Goal: Information Seeking & Learning: Learn about a topic

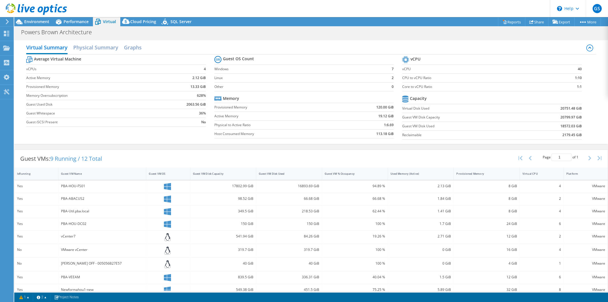
select select "USD"
click at [31, 7] on icon at bounding box center [36, 9] width 61 height 12
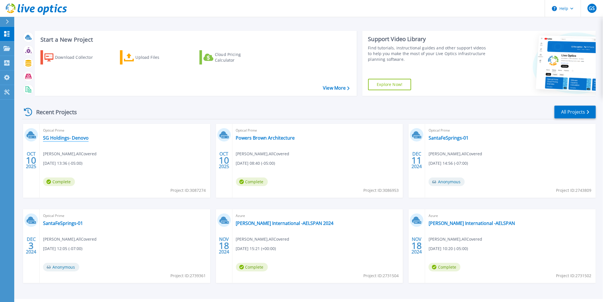
click at [72, 137] on link "SG Holdings- Denovo" at bounding box center [66, 138] width 46 height 6
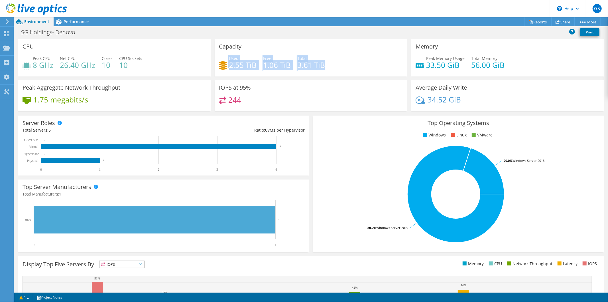
drag, startPoint x: 216, startPoint y: 62, endPoint x: 352, endPoint y: 64, distance: 136.5
click at [352, 64] on div "Capacity Used 2.55 TiB Free 1.06 TiB Total 3.61 TiB" at bounding box center [311, 57] width 193 height 37
click at [354, 64] on div "Used 2.55 TiB Free 1.06 TiB Total 3.61 TiB" at bounding box center [311, 64] width 184 height 19
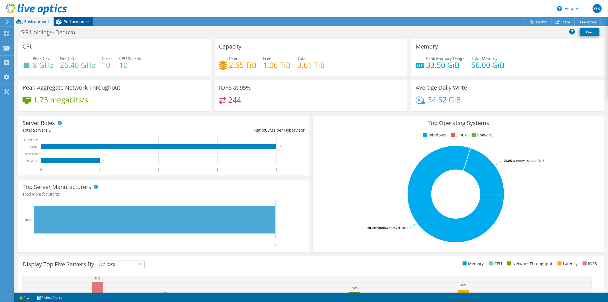
click at [80, 21] on span "Performance" at bounding box center [76, 21] width 25 height 5
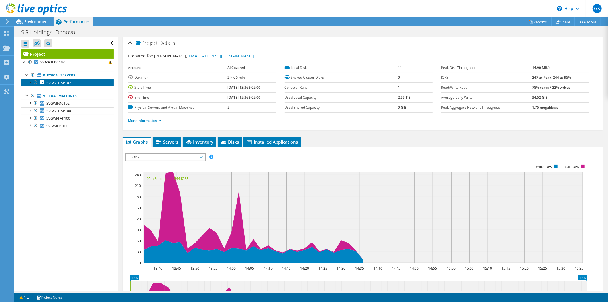
click at [73, 82] on link "SVGWTDAP102" at bounding box center [67, 82] width 92 height 7
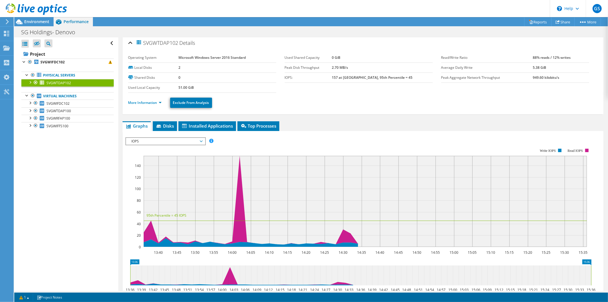
click at [86, 155] on div "Open All Close All Hide Excluded Nodes Project Tree Filter" at bounding box center [66, 163] width 104 height 253
click at [71, 103] on link "SVGWIFDC102" at bounding box center [67, 102] width 92 height 7
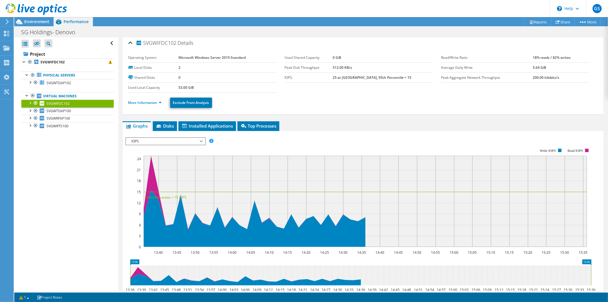
click at [345, 112] on div "SVGWIFDC102 Details Operating System Microsoft Windows Server 2019 Standard Loc…" at bounding box center [363, 75] width 481 height 78
click at [140, 103] on link "More Information" at bounding box center [144, 102] width 33 height 5
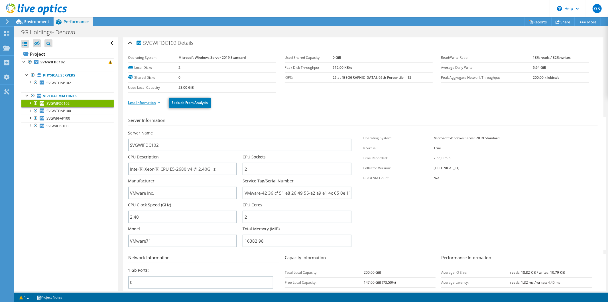
click at [140, 103] on link "Less Information" at bounding box center [144, 102] width 32 height 5
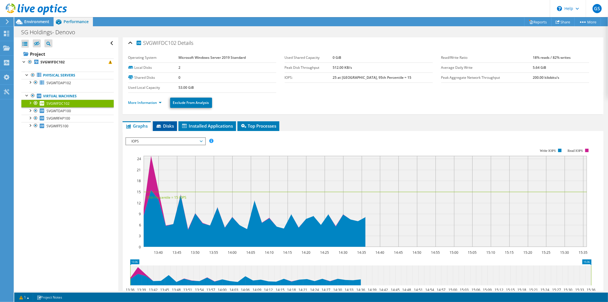
click at [170, 124] on span "Disks" at bounding box center [165, 126] width 19 height 6
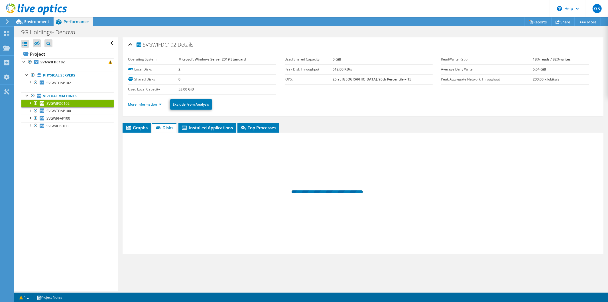
scroll to position [0, 0]
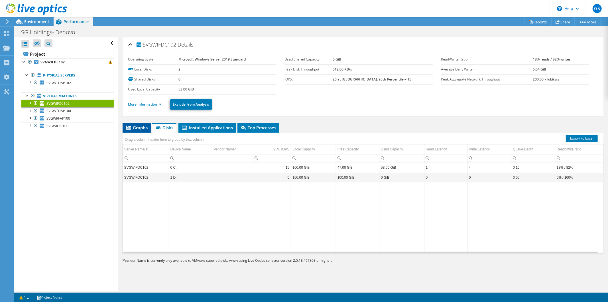
click at [141, 123] on li "Graphs" at bounding box center [137, 128] width 28 height 10
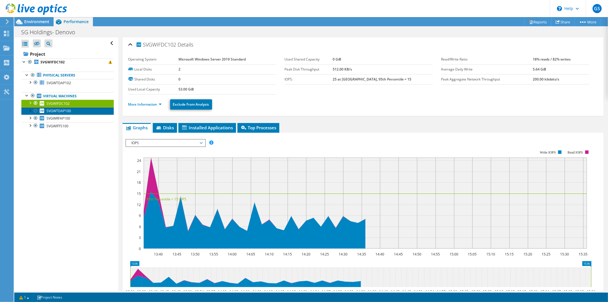
click at [69, 110] on span "SVGWTDAP100" at bounding box center [58, 110] width 25 height 5
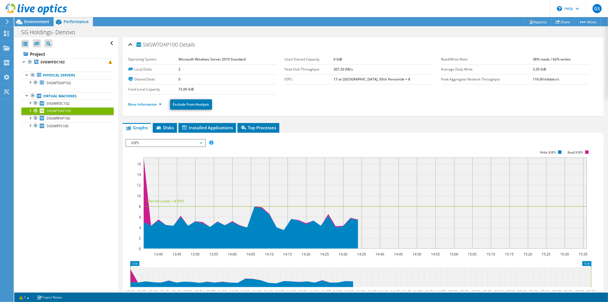
click at [166, 121] on div "SVGWTDAP100 Details Operating System Microsoft Windows Server 2019 Standard Loc…" at bounding box center [362, 204] width 489 height 335
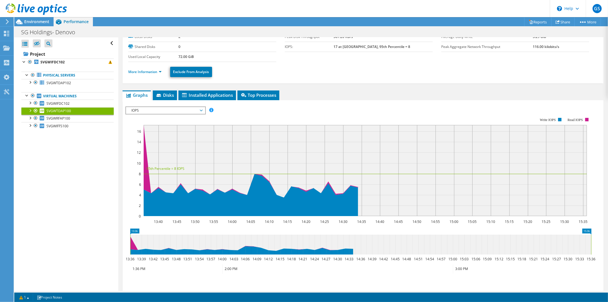
scroll to position [32, 0]
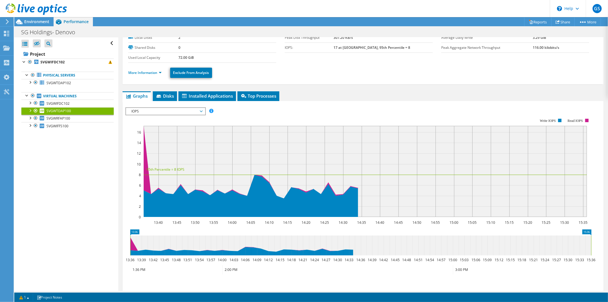
click at [195, 111] on span "IOPS" at bounding box center [165, 111] width 73 height 7
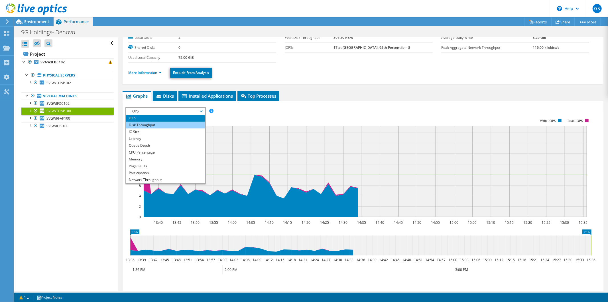
click at [194, 123] on li "Disk Throughput" at bounding box center [165, 124] width 79 height 7
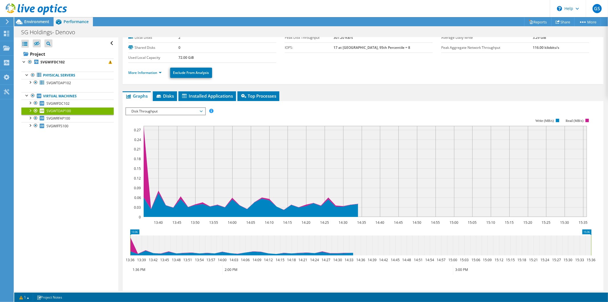
click at [187, 110] on span "Disk Throughput" at bounding box center [165, 111] width 73 height 7
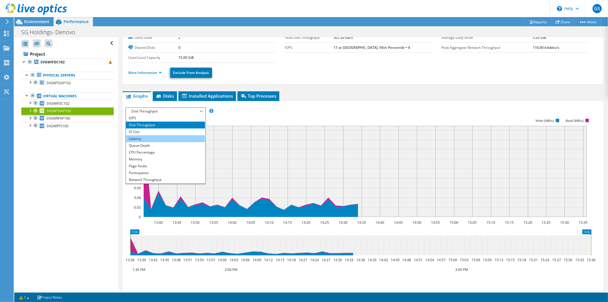
click at [179, 135] on li "Latency" at bounding box center [165, 138] width 79 height 7
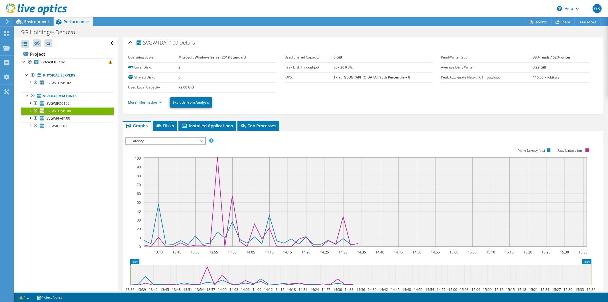
scroll to position [0, 0]
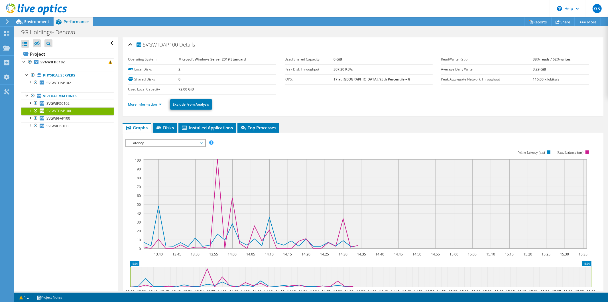
click at [189, 139] on div "Latency IOPS Disk Throughput IO Size Latency Queue Depth CPU Percentage Memory …" at bounding box center [165, 143] width 80 height 8
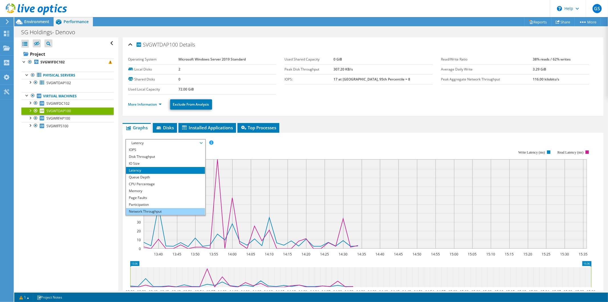
click at [171, 208] on li "Network Throughput" at bounding box center [165, 211] width 79 height 7
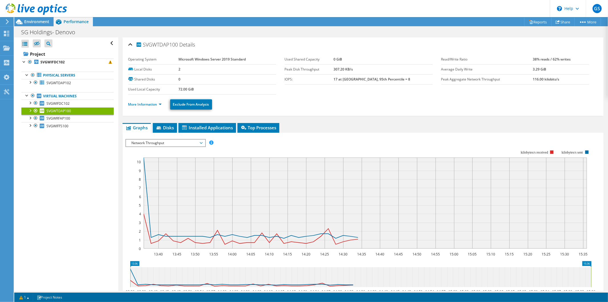
click at [178, 142] on span "Network Throughput" at bounding box center [165, 142] width 73 height 7
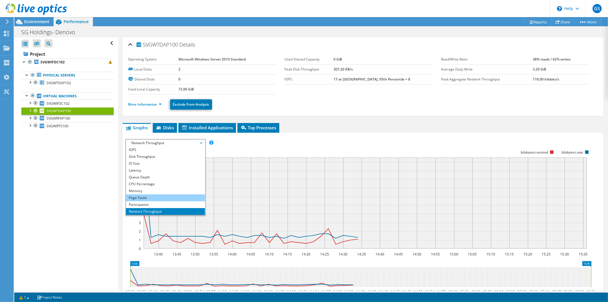
click at [170, 199] on li "Page Faults" at bounding box center [165, 197] width 79 height 7
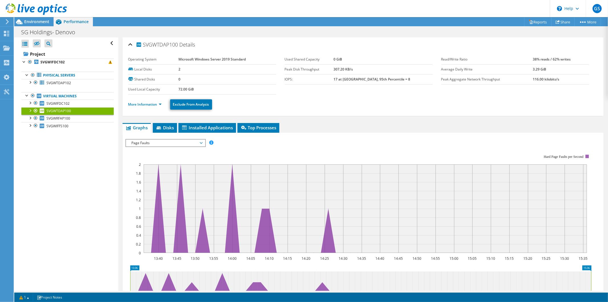
click at [175, 147] on rect at bounding box center [358, 203] width 466 height 114
click at [176, 143] on span "Page Faults" at bounding box center [165, 142] width 73 height 7
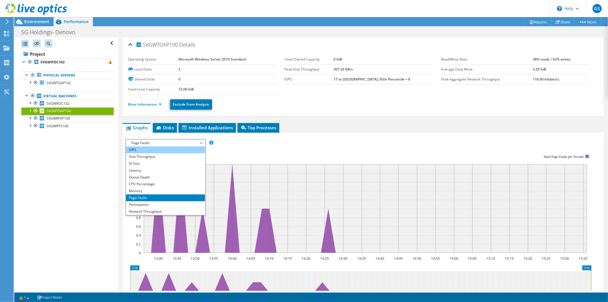
click at [176, 149] on li "IOPS" at bounding box center [165, 149] width 79 height 7
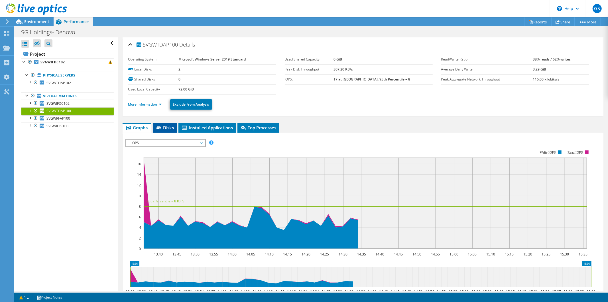
click at [170, 129] on span "Disks" at bounding box center [165, 128] width 19 height 6
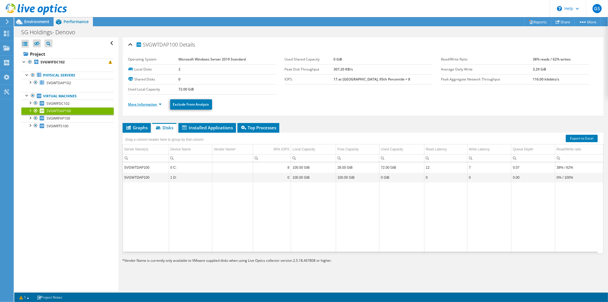
click at [149, 103] on link "More Information" at bounding box center [144, 104] width 33 height 5
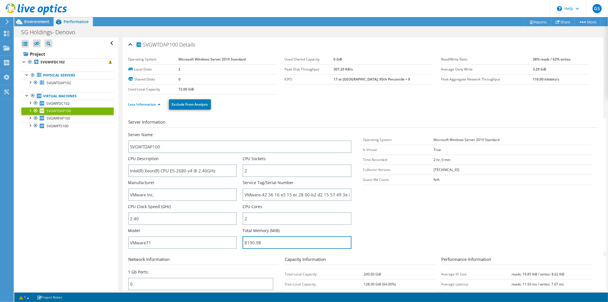
drag, startPoint x: 284, startPoint y: 242, endPoint x: 130, endPoint y: 204, distance: 158.0
click at [130, 132] on div "Server Name SVGWTDAP100 CPU Description Intel(R) Xeon(R) CPU E5-2680 v4 @ 2.40G…" at bounding box center [242, 132] width 229 height 0
drag, startPoint x: 131, startPoint y: 204, endPoint x: 136, endPoint y: 206, distance: 4.8
click at [132, 205] on label "CPU Clock Speed (GHz)" at bounding box center [149, 206] width 43 height 6
click at [435, 215] on section "Server Information Server Name SVGWTDAP100 CPU Description Intel(R) Xeon(R) CPU…" at bounding box center [364, 185] width 472 height 133
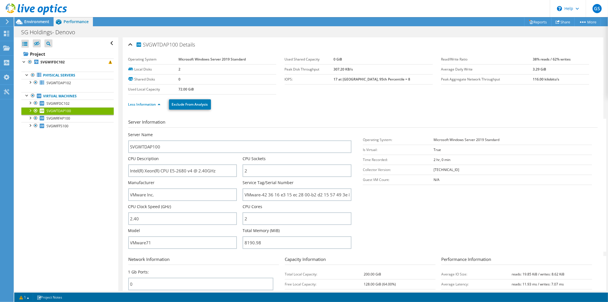
click at [488, 205] on section "Server Information Server Name SVGWTDAP100 CPU Description Intel(R) Xeon(R) CPU…" at bounding box center [364, 185] width 472 height 133
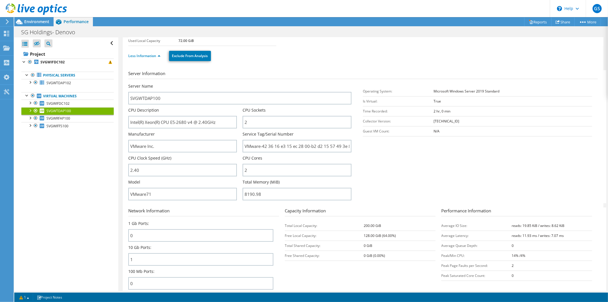
scroll to position [95, 0]
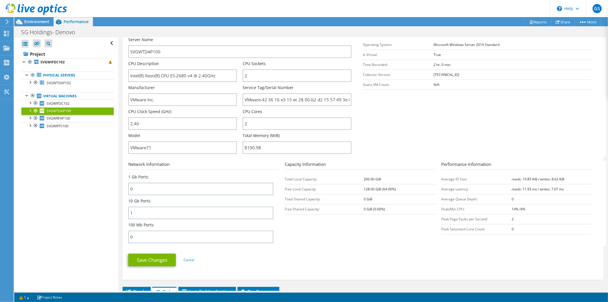
drag, startPoint x: 395, startPoint y: 185, endPoint x: 348, endPoint y: 174, distance: 48.5
click at [348, 174] on tbody "Total Local Capacity: 200.00 GiB Free Local Capacity: 128.00 GiB (64.00%) Total…" at bounding box center [360, 194] width 151 height 40
click at [348, 174] on td "Total Local Capacity:" at bounding box center [324, 179] width 79 height 10
drag, startPoint x: 348, startPoint y: 174, endPoint x: 396, endPoint y: 190, distance: 50.8
click at [396, 190] on tbody "Total Local Capacity: 200.00 GiB Free Local Capacity: 128.00 GiB (64.00%) Total…" at bounding box center [360, 194] width 151 height 40
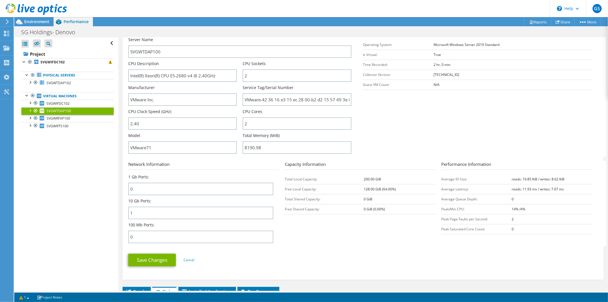
drag, startPoint x: 396, startPoint y: 190, endPoint x: 390, endPoint y: 197, distance: 9.5
click at [397, 190] on td "128.00 GiB (64.00%)" at bounding box center [400, 189] width 72 height 10
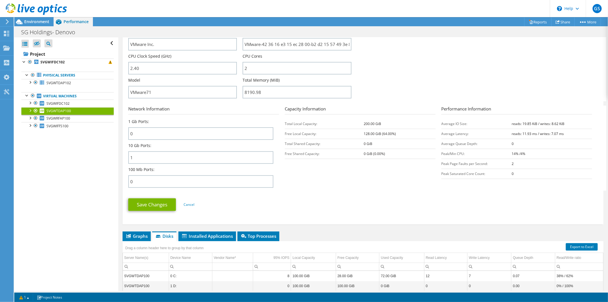
scroll to position [158, 0]
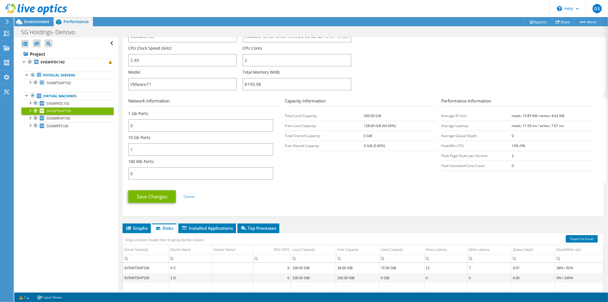
click at [303, 170] on section "Network Information 1 Gb Ports: 0 10 Gb Ports: 1 100 Mb Ports: 0 Capacity Infor…" at bounding box center [364, 139] width 472 height 85
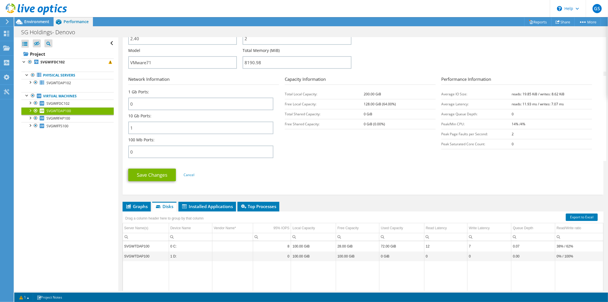
scroll to position [190, 0]
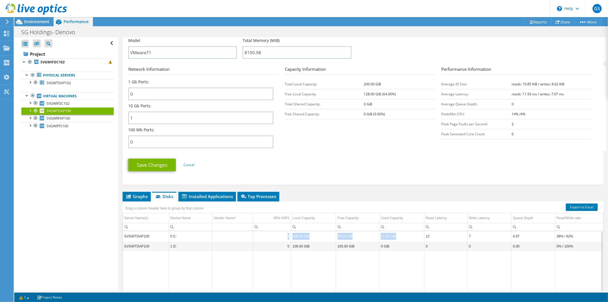
drag, startPoint x: 296, startPoint y: 232, endPoint x: 421, endPoint y: 233, distance: 125.1
click at [421, 233] on tr "SVGWTDAP100 0 C: 8 100.00 GiB 28.00 GiB 72.00 GiB 12 7 0.07 38% / 62%" at bounding box center [363, 236] width 480 height 10
click at [421, 233] on td "72.00 GiB" at bounding box center [401, 236] width 45 height 10
click at [56, 118] on span "SVGWRFAP100" at bounding box center [58, 118] width 24 height 5
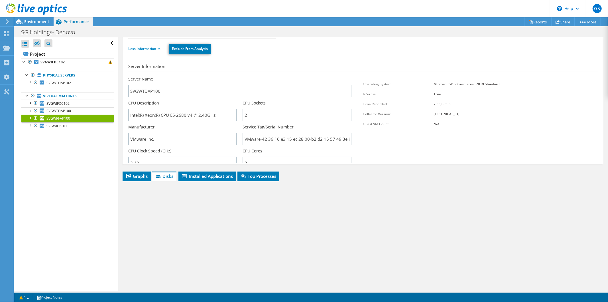
scroll to position [0, 0]
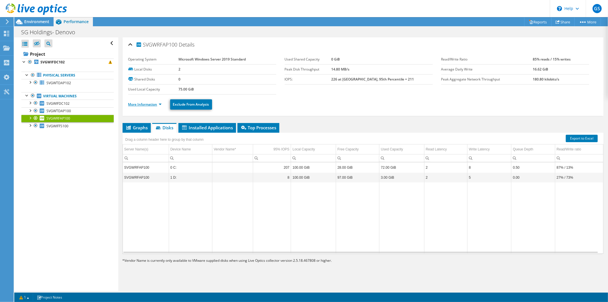
click at [151, 104] on link "More Information" at bounding box center [144, 104] width 33 height 5
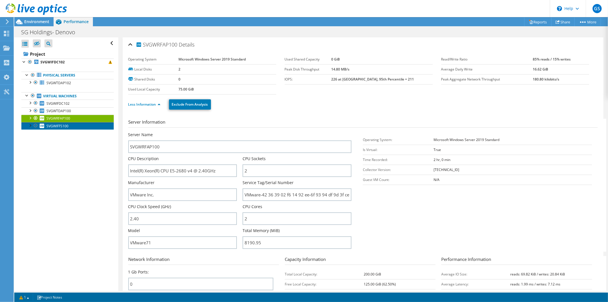
drag, startPoint x: 67, startPoint y: 126, endPoint x: 141, endPoint y: 127, distance: 74.1
click at [67, 126] on span "SVGWIFFS100" at bounding box center [57, 125] width 22 height 5
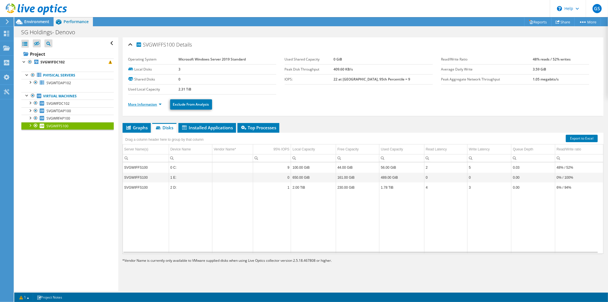
click at [150, 104] on link "More Information" at bounding box center [144, 104] width 33 height 5
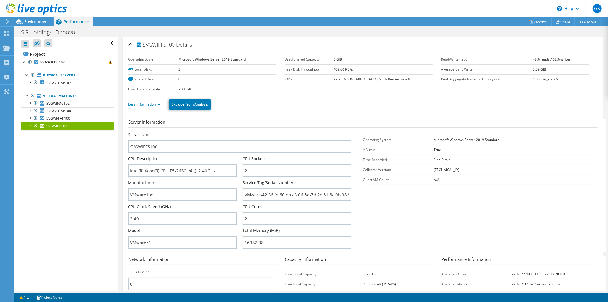
click at [440, 203] on section "Server Information Server Name SVGWIFFS100 CPU Description Intel(R) Xeon(R) CPU…" at bounding box center [364, 185] width 472 height 133
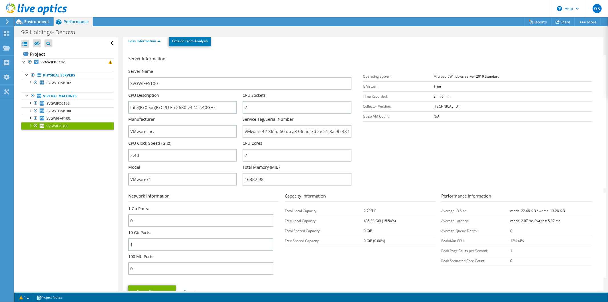
scroll to position [127, 0]
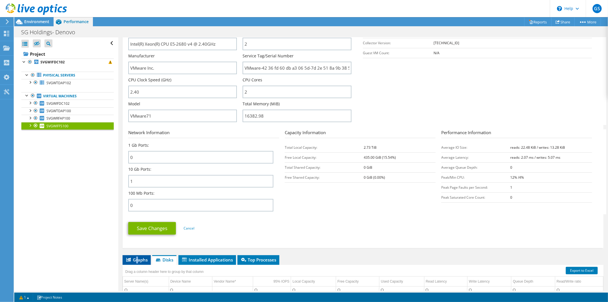
click at [137, 258] on span "Graphs" at bounding box center [136, 259] width 23 height 6
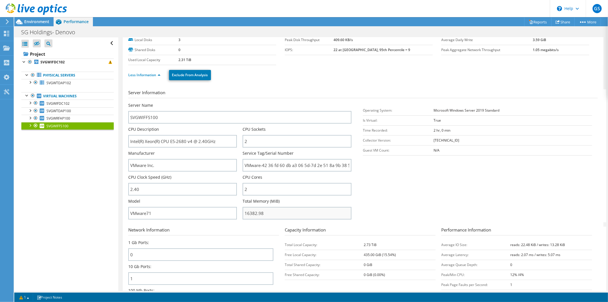
scroll to position [0, 0]
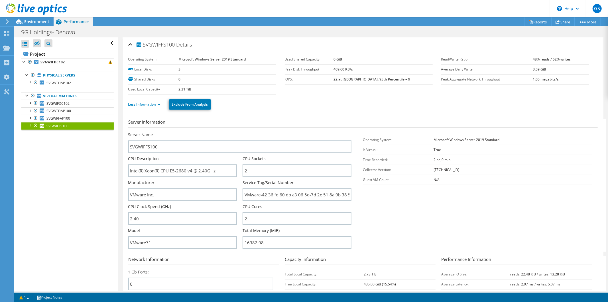
click at [153, 103] on link "Less Information" at bounding box center [144, 104] width 32 height 5
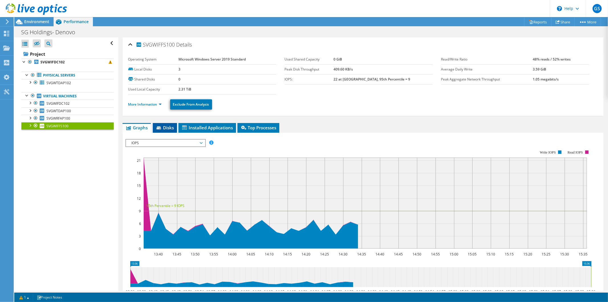
click at [164, 125] on span "Disks" at bounding box center [165, 128] width 19 height 6
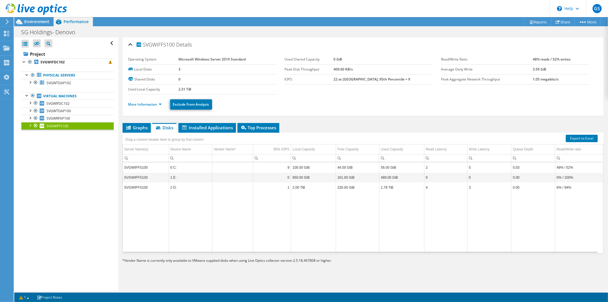
click at [389, 188] on td "1.78 TiB" at bounding box center [401, 187] width 45 height 10
click at [388, 187] on td "1.78 TiB" at bounding box center [401, 187] width 45 height 10
click at [66, 85] on span "SVGWTDAP102" at bounding box center [58, 82] width 25 height 5
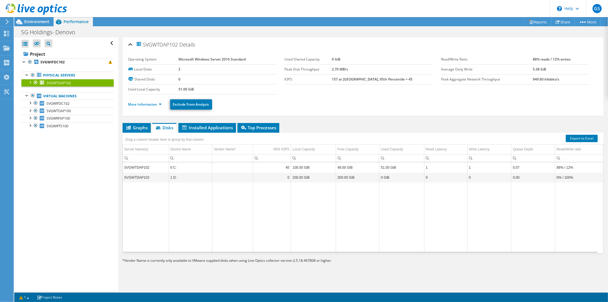
click at [388, 168] on td "51.00 GiB" at bounding box center [401, 167] width 45 height 10
click at [142, 125] on span "Graphs" at bounding box center [136, 128] width 23 height 6
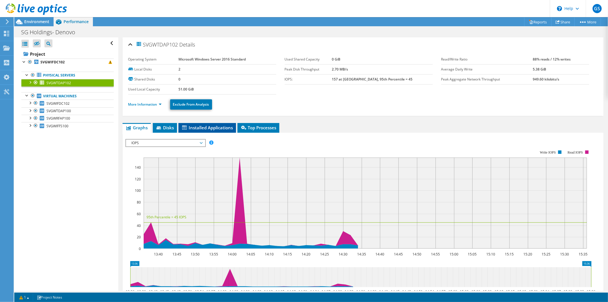
click at [214, 127] on span "Installed Applications" at bounding box center [207, 128] width 52 height 6
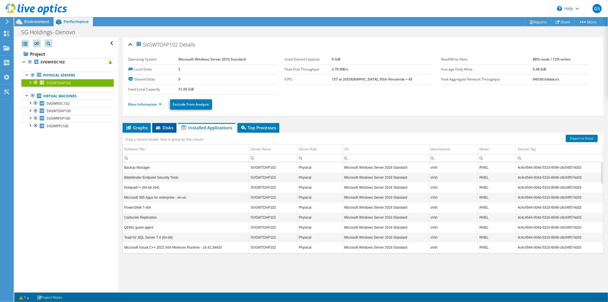
click at [166, 127] on span "Disks" at bounding box center [164, 128] width 19 height 6
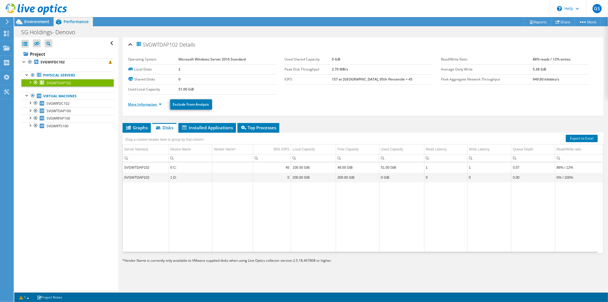
click at [150, 105] on link "More Information" at bounding box center [144, 104] width 33 height 5
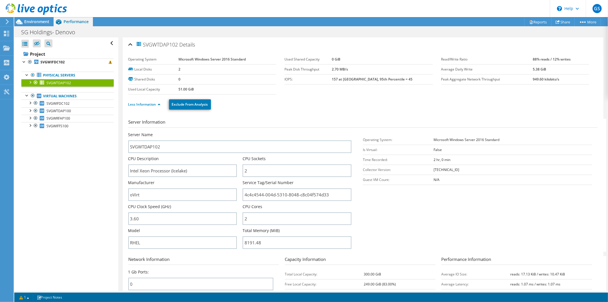
click at [266, 111] on div "Less Information Exclude From Analysis" at bounding box center [362, 104] width 469 height 20
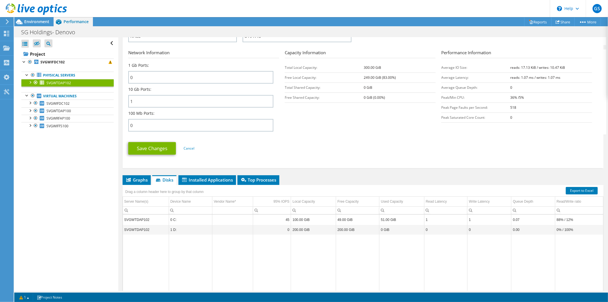
scroll to position [241, 0]
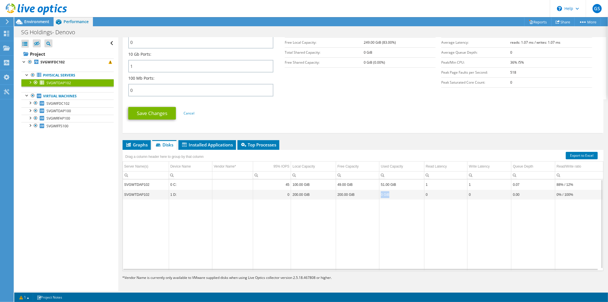
drag, startPoint x: 403, startPoint y: 192, endPoint x: 372, endPoint y: 192, distance: 31.6
click at [372, 192] on tr "SVGWTDAP102 1 D: 0 200.00 GiB 200.00 GiB 0 GiB 0 0 0.00 0% / 100%" at bounding box center [363, 194] width 480 height 10
click at [372, 192] on td "200.00 GiB" at bounding box center [357, 194] width 43 height 10
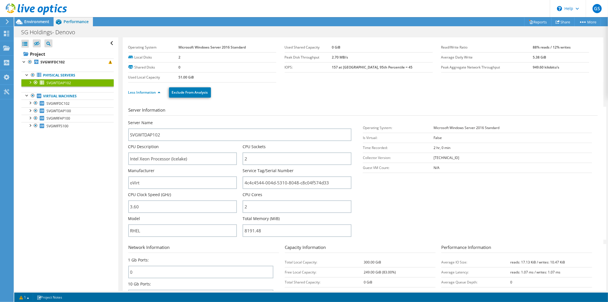
scroll to position [0, 0]
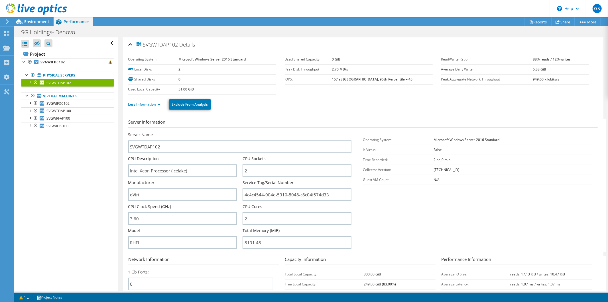
drag, startPoint x: 333, startPoint y: 78, endPoint x: 551, endPoint y: 99, distance: 219.9
click at [551, 94] on section "Operating System Microsoft Windows Server 2016 Standard Local Disks 2 Shared Di…" at bounding box center [362, 74] width 469 height 40
click at [551, 99] on ul "Less Information Exclude From Analysis" at bounding box center [362, 104] width 469 height 12
click at [549, 98] on ul "Less Information Exclude From Analysis" at bounding box center [362, 104] width 469 height 12
click at [66, 110] on span "SVGWTDAP100" at bounding box center [58, 110] width 25 height 5
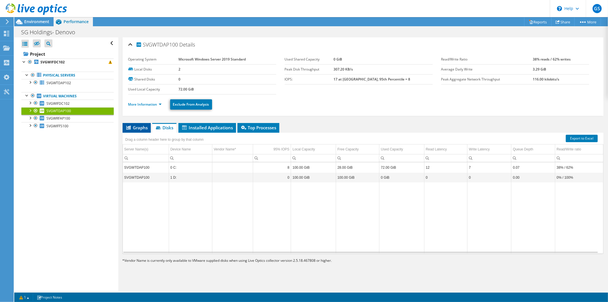
click at [135, 127] on span "Graphs" at bounding box center [136, 128] width 23 height 6
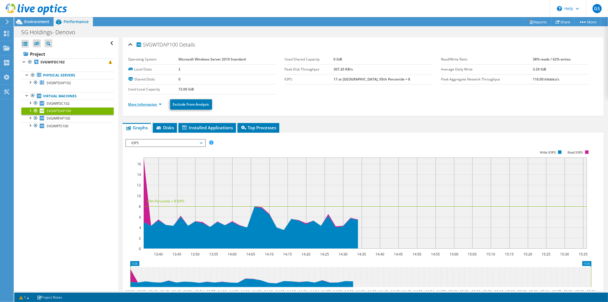
click at [141, 102] on link "More Information" at bounding box center [144, 104] width 33 height 5
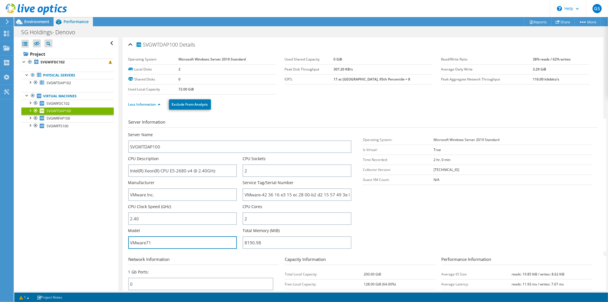
drag, startPoint x: 157, startPoint y: 242, endPoint x: 118, endPoint y: 241, distance: 38.8
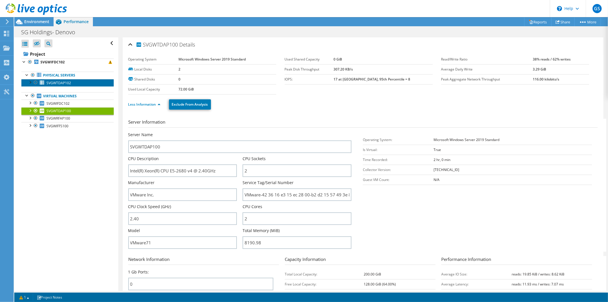
click at [70, 82] on span "SVGWTDAP102" at bounding box center [58, 82] width 25 height 5
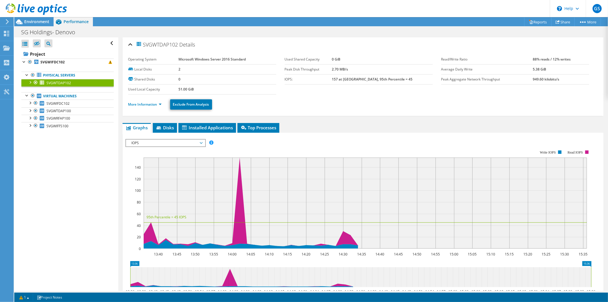
click at [408, 100] on ul "More Information Exclude From Analysis" at bounding box center [362, 104] width 469 height 12
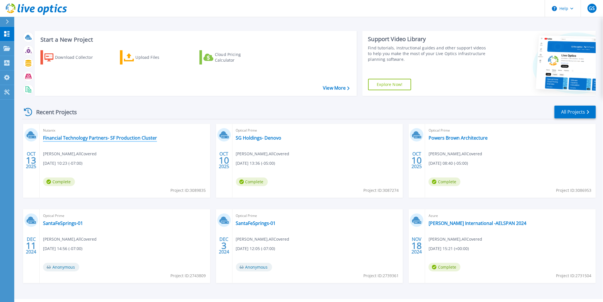
click at [129, 139] on link "Financial Technology Partners- SF Production Cluster" at bounding box center [100, 138] width 114 height 6
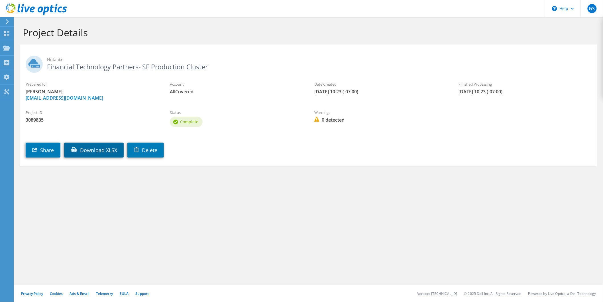
click at [103, 149] on link "Download XLSX" at bounding box center [94, 149] width 60 height 15
